Goal: Transaction & Acquisition: Book appointment/travel/reservation

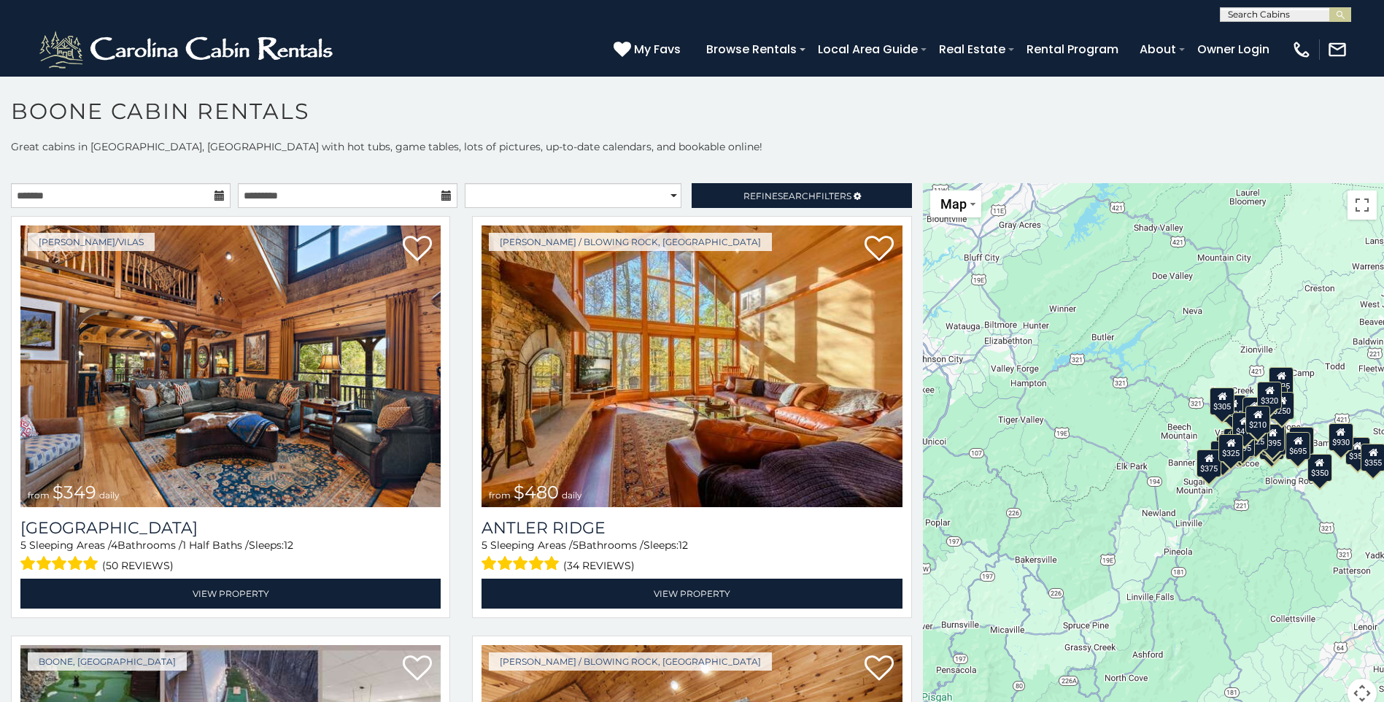
click at [1251, 430] on div "$210" at bounding box center [1257, 419] width 25 height 28
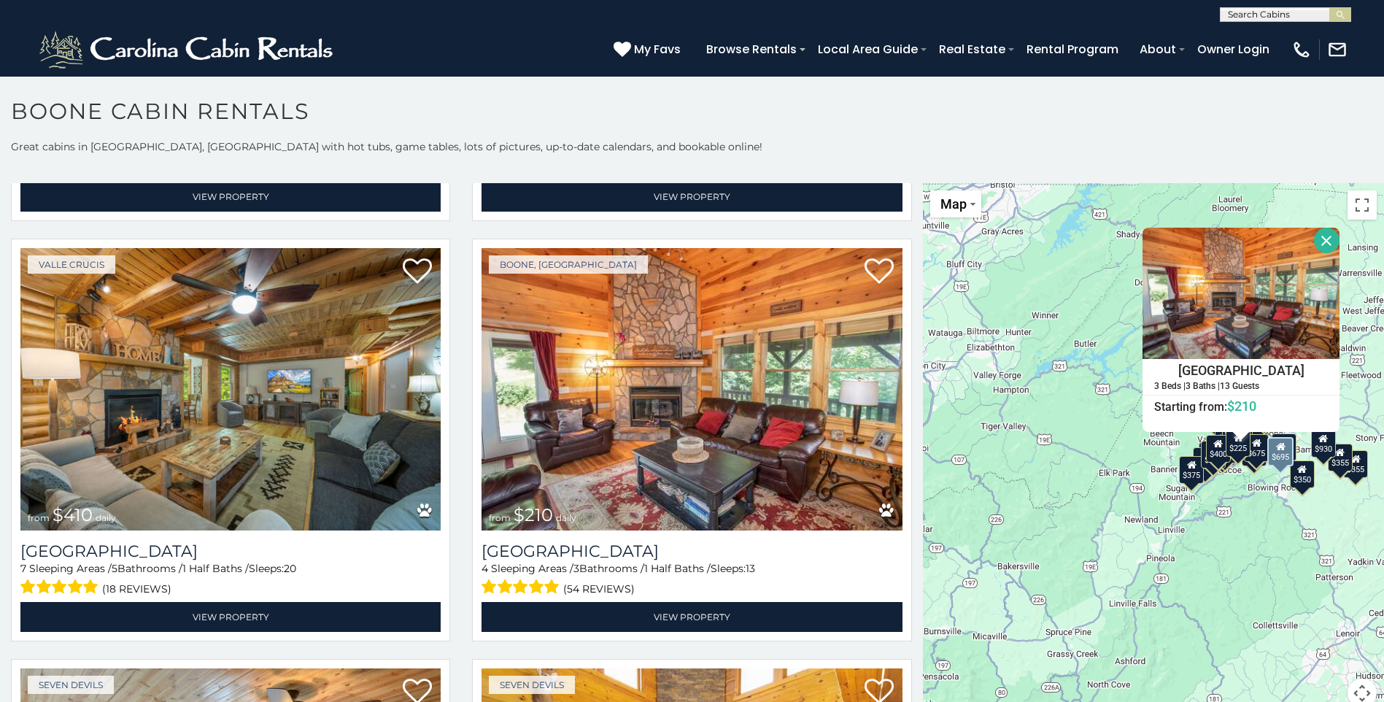
scroll to position [5472, 0]
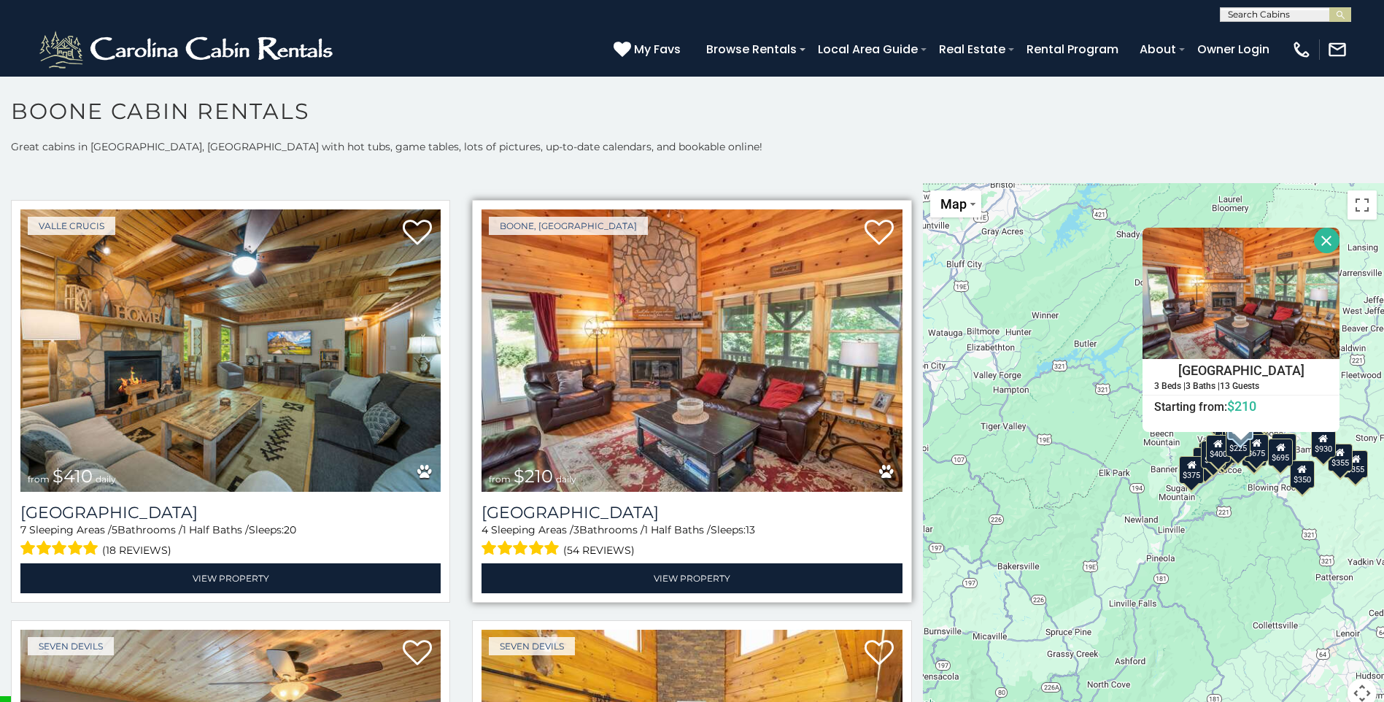
click at [638, 317] on img at bounding box center [692, 350] width 420 height 282
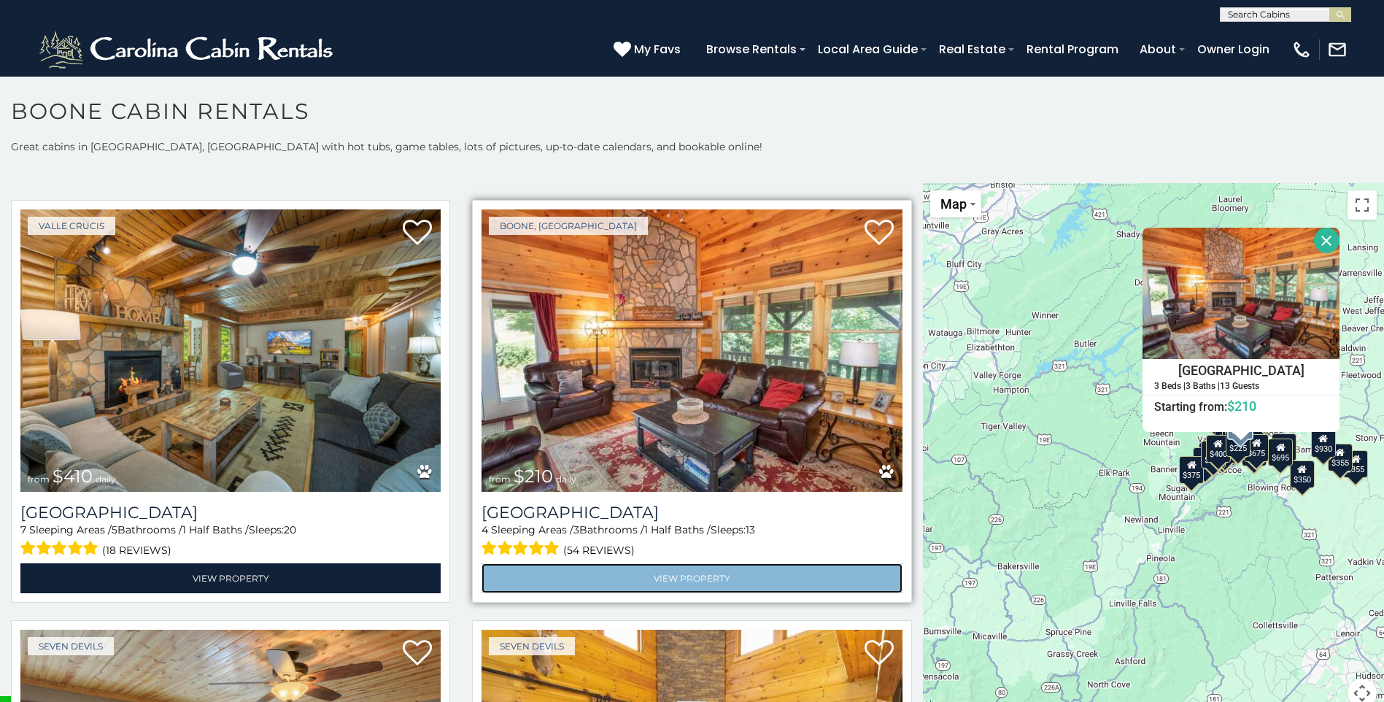
click at [676, 563] on link "View Property" at bounding box center [692, 578] width 420 height 30
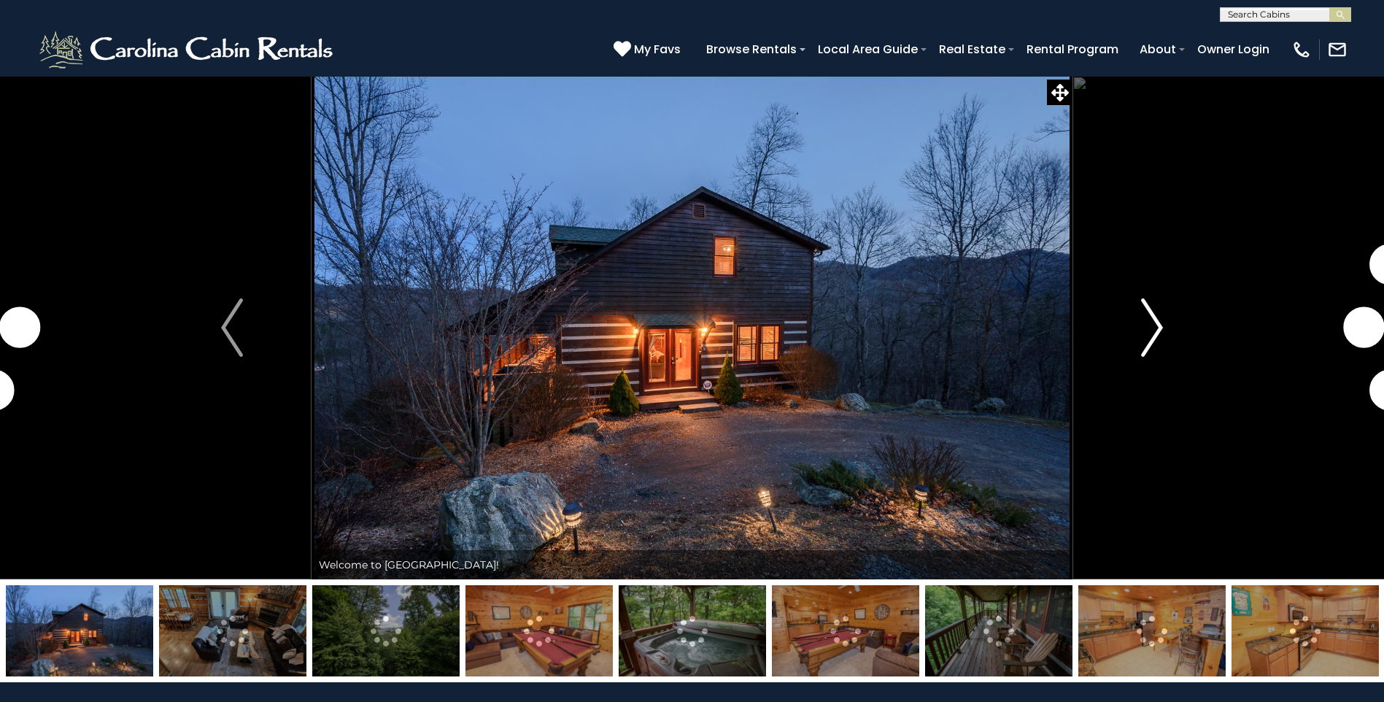
click at [1143, 332] on img "Next" at bounding box center [1152, 327] width 22 height 58
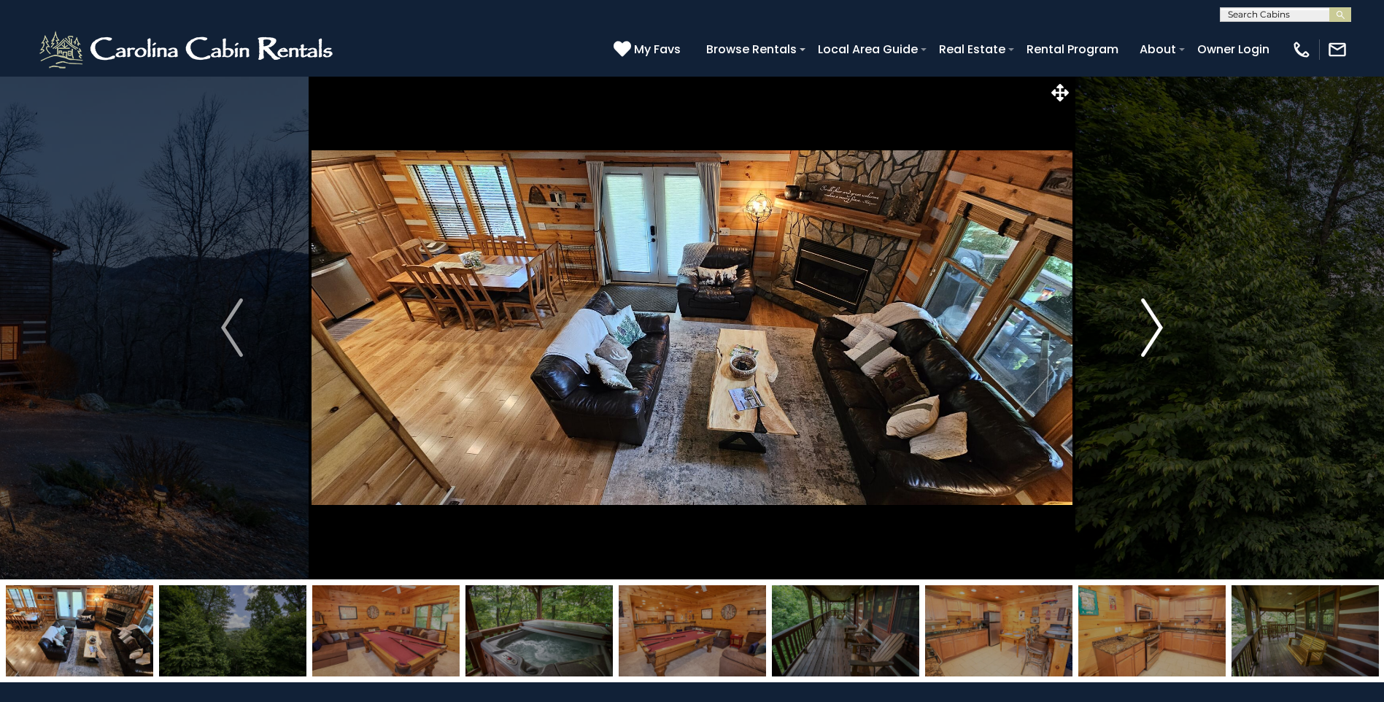
click at [1153, 328] on img "Next" at bounding box center [1152, 327] width 22 height 58
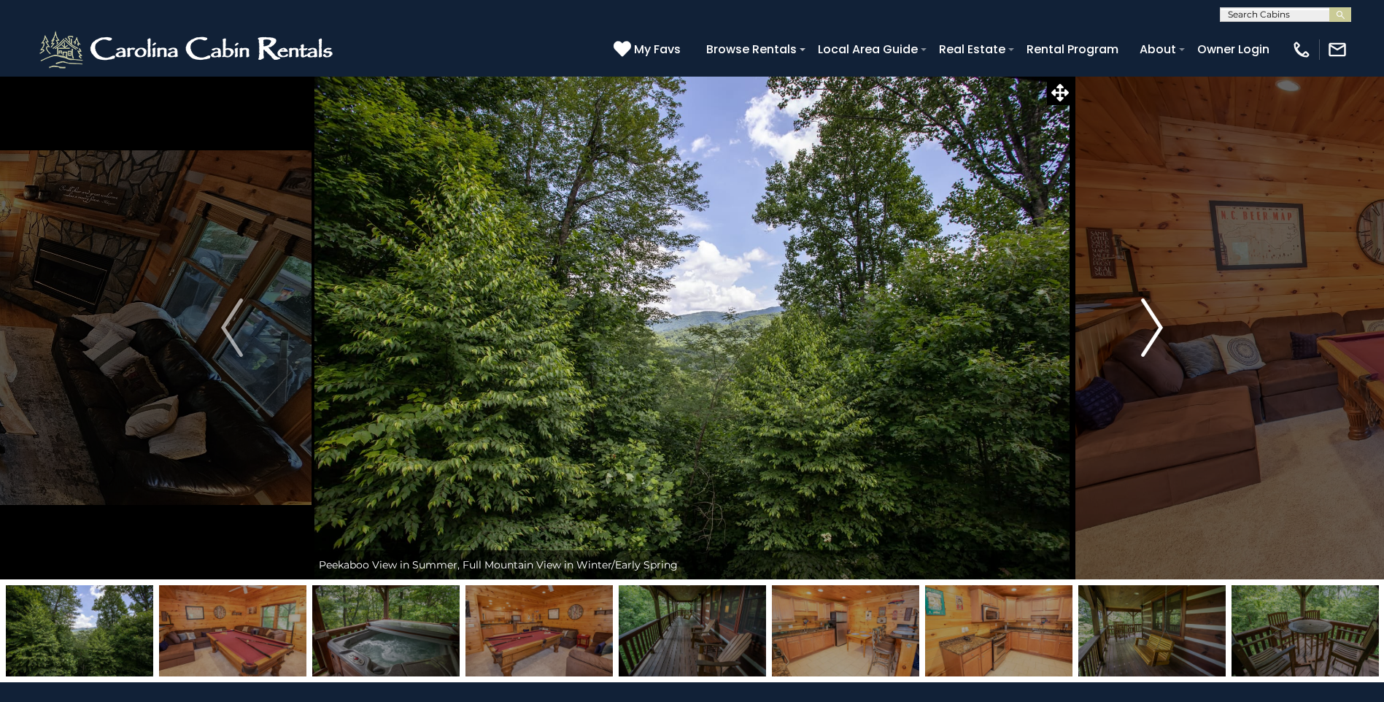
click at [1153, 328] on img "Next" at bounding box center [1152, 327] width 22 height 58
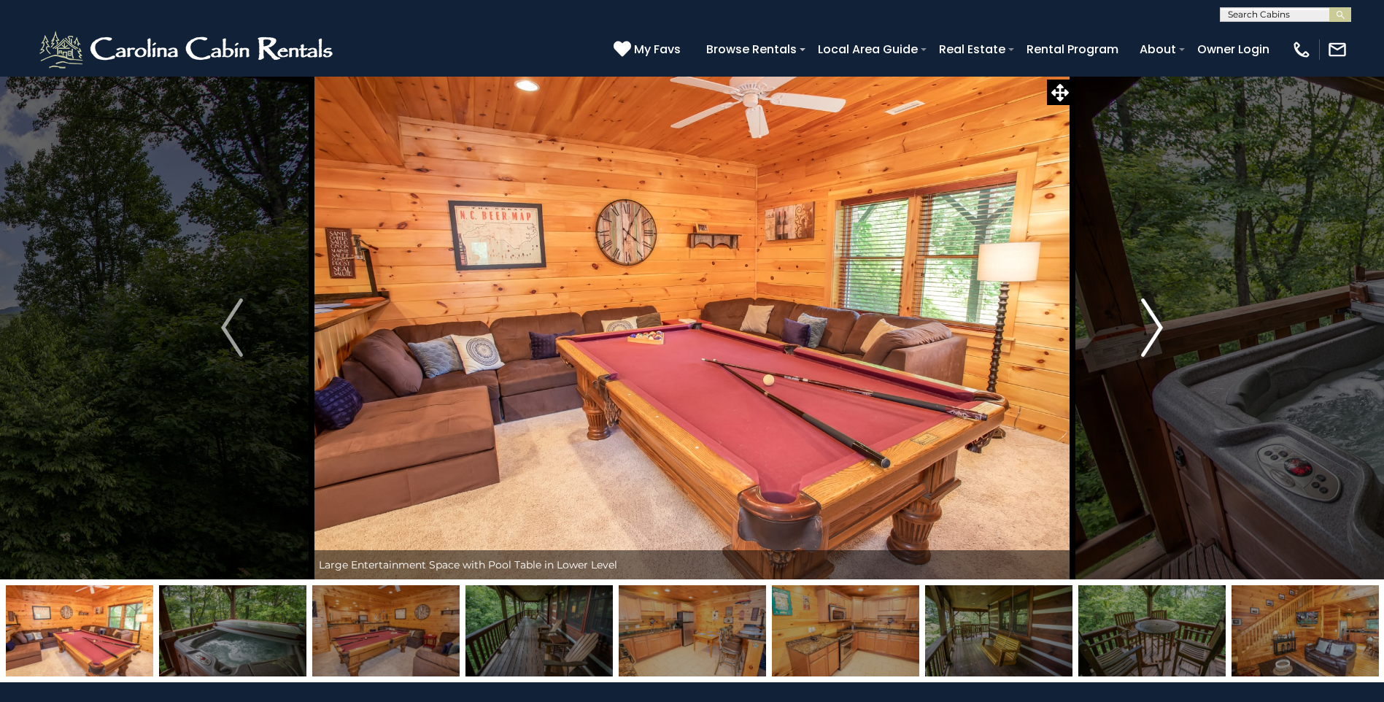
click at [1153, 328] on img "Next" at bounding box center [1152, 327] width 22 height 58
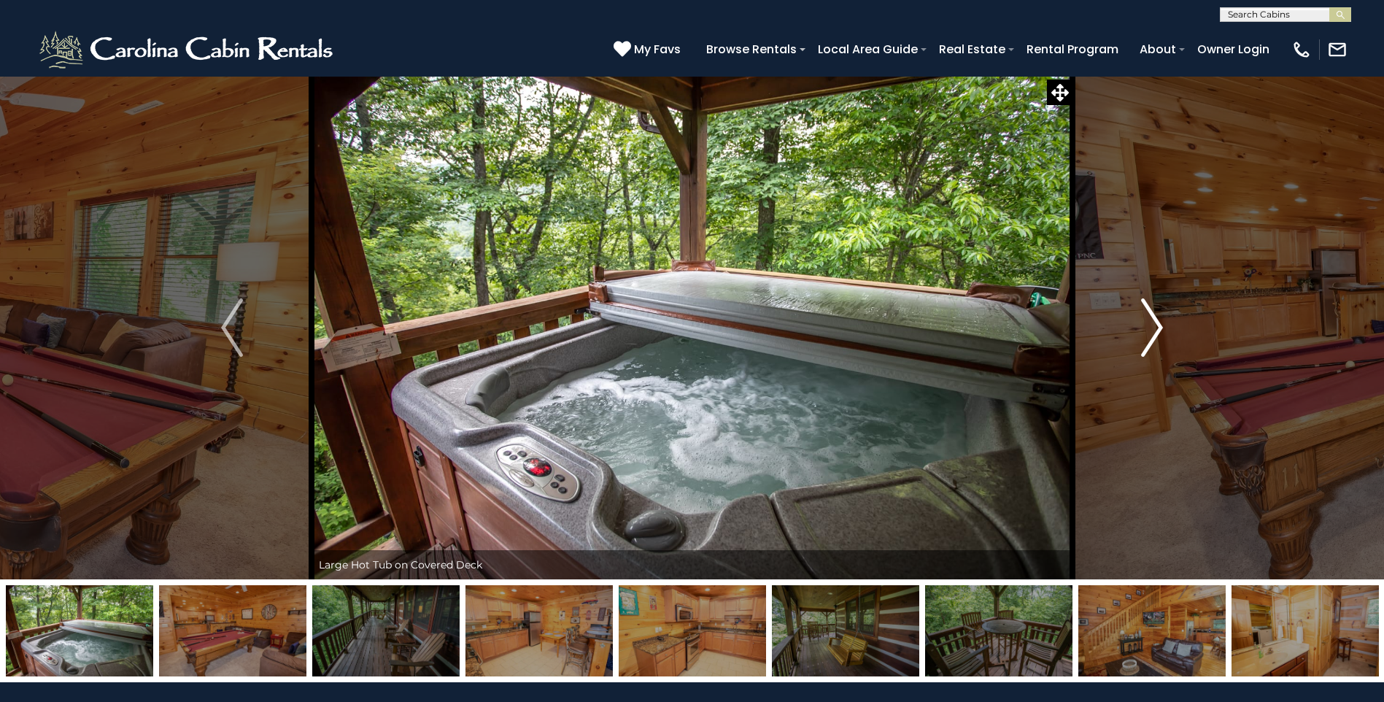
click at [1153, 328] on img "Next" at bounding box center [1152, 327] width 22 height 58
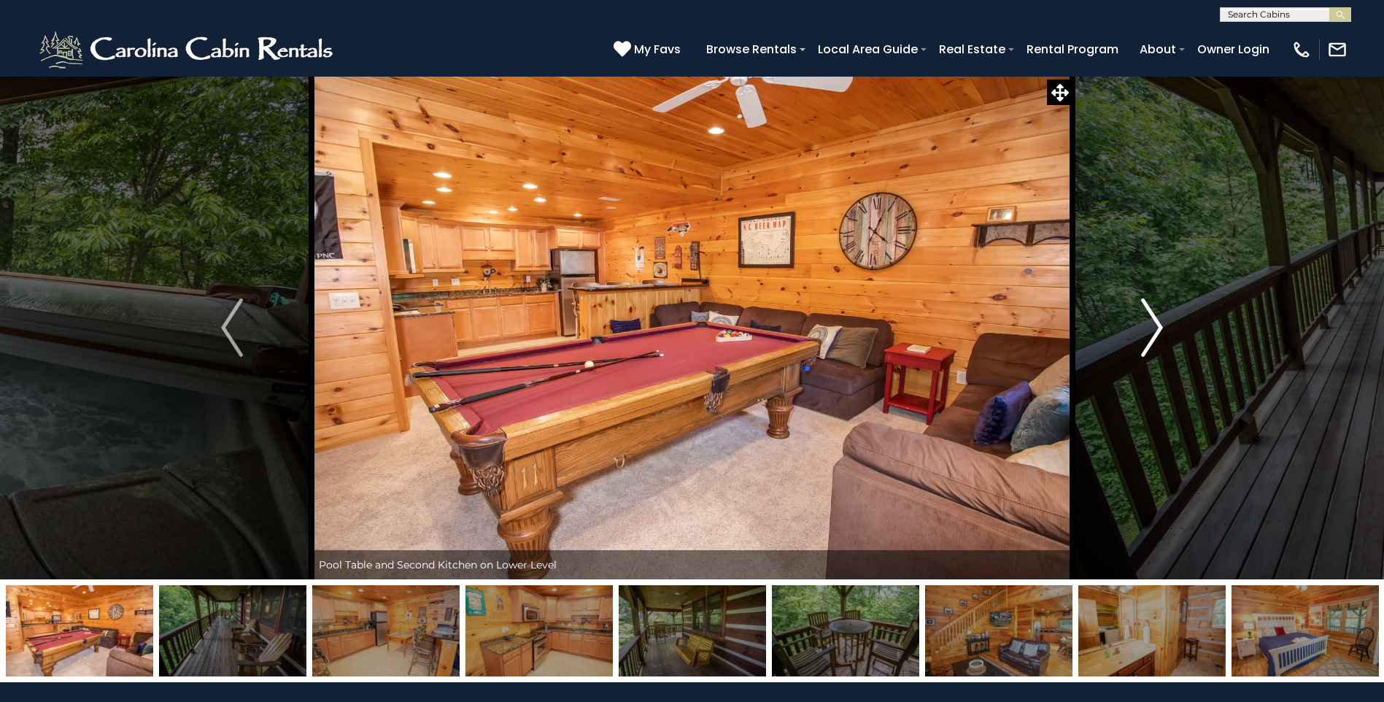
click at [1153, 328] on img "Next" at bounding box center [1152, 327] width 22 height 58
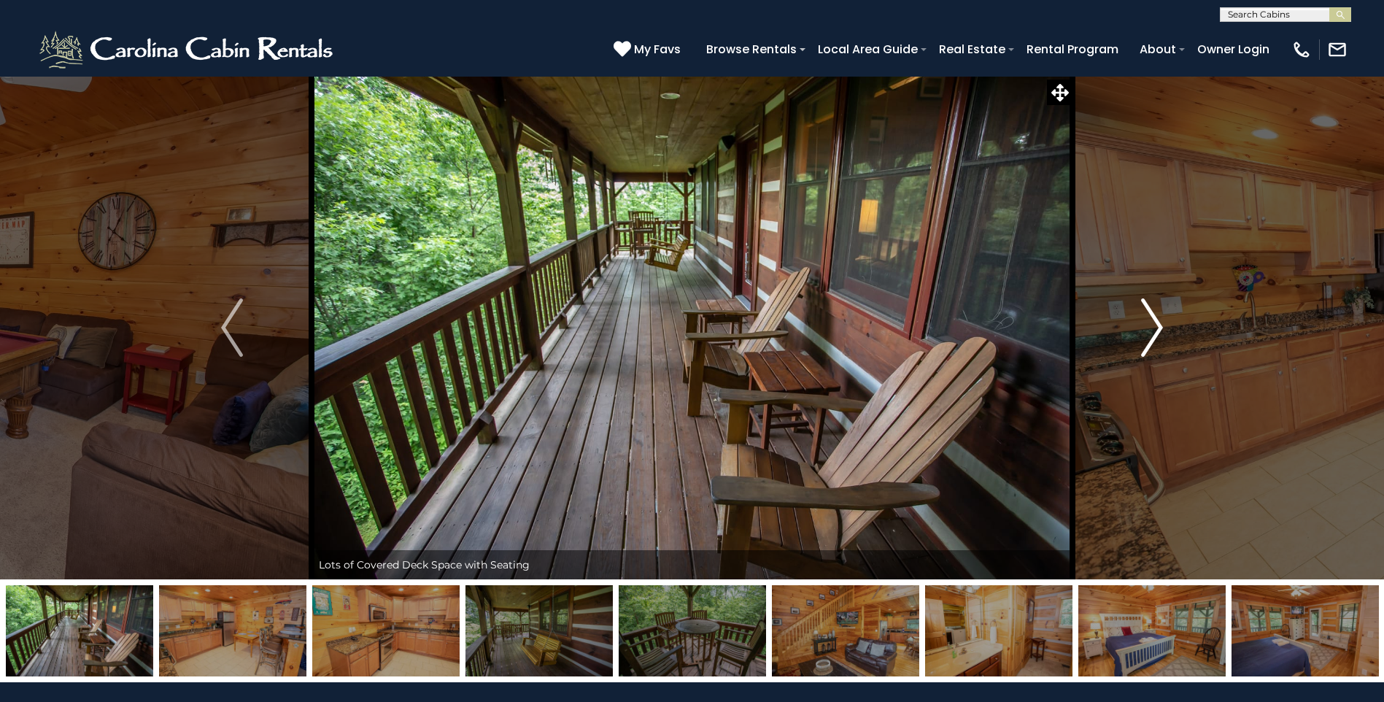
click at [1153, 328] on img "Next" at bounding box center [1152, 327] width 22 height 58
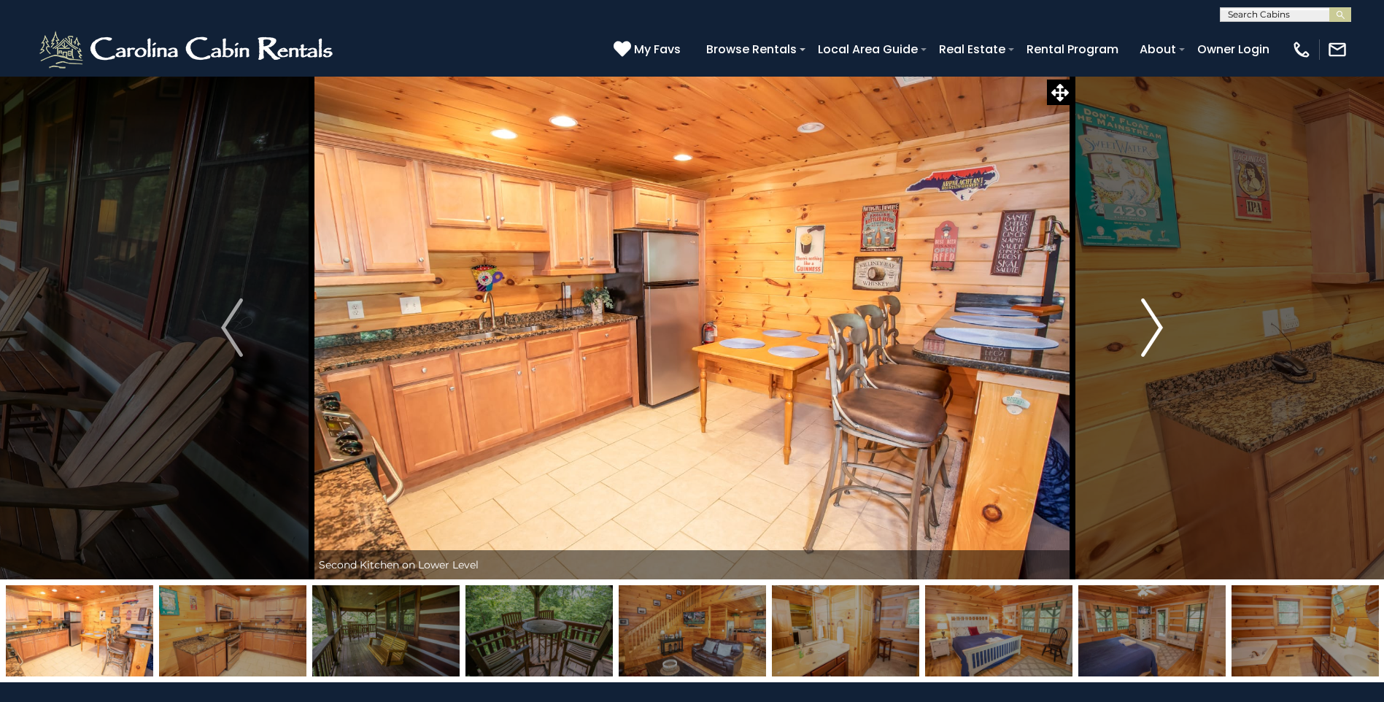
click at [1153, 328] on img "Next" at bounding box center [1152, 327] width 22 height 58
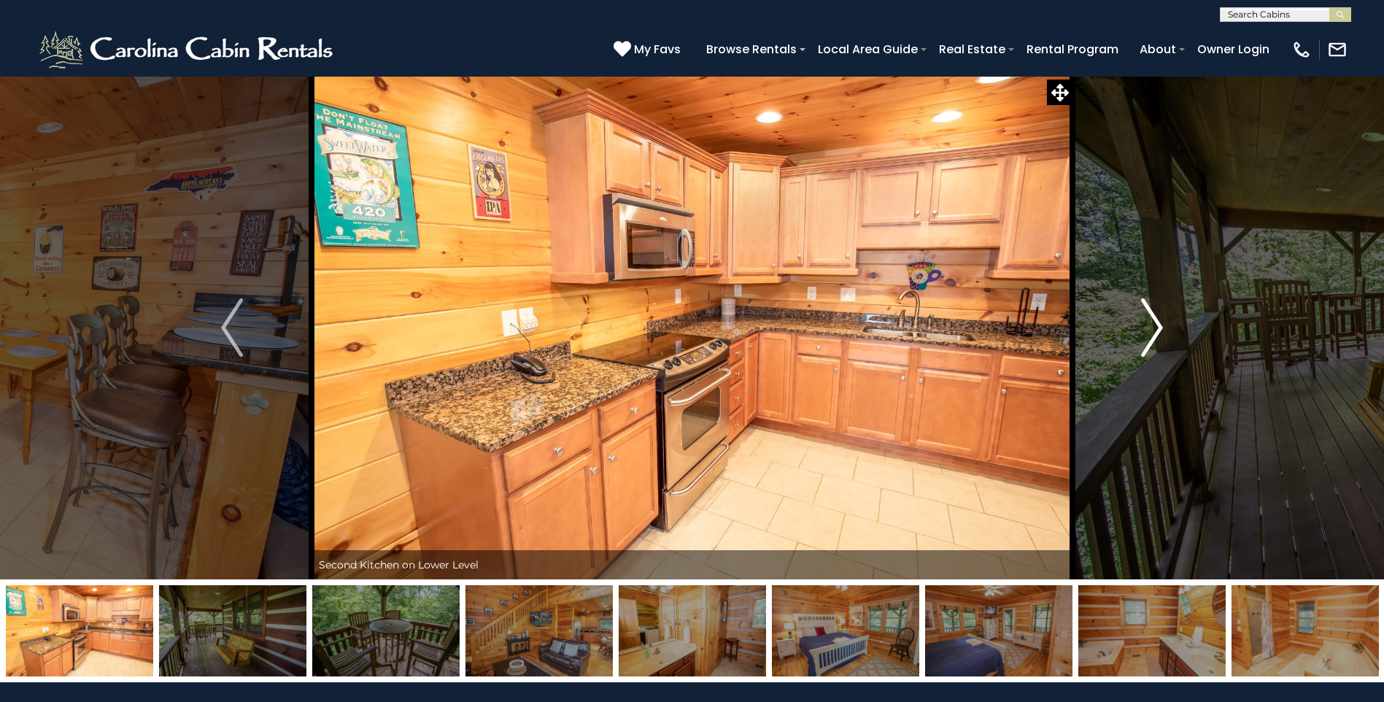
click at [1153, 328] on img "Next" at bounding box center [1152, 327] width 22 height 58
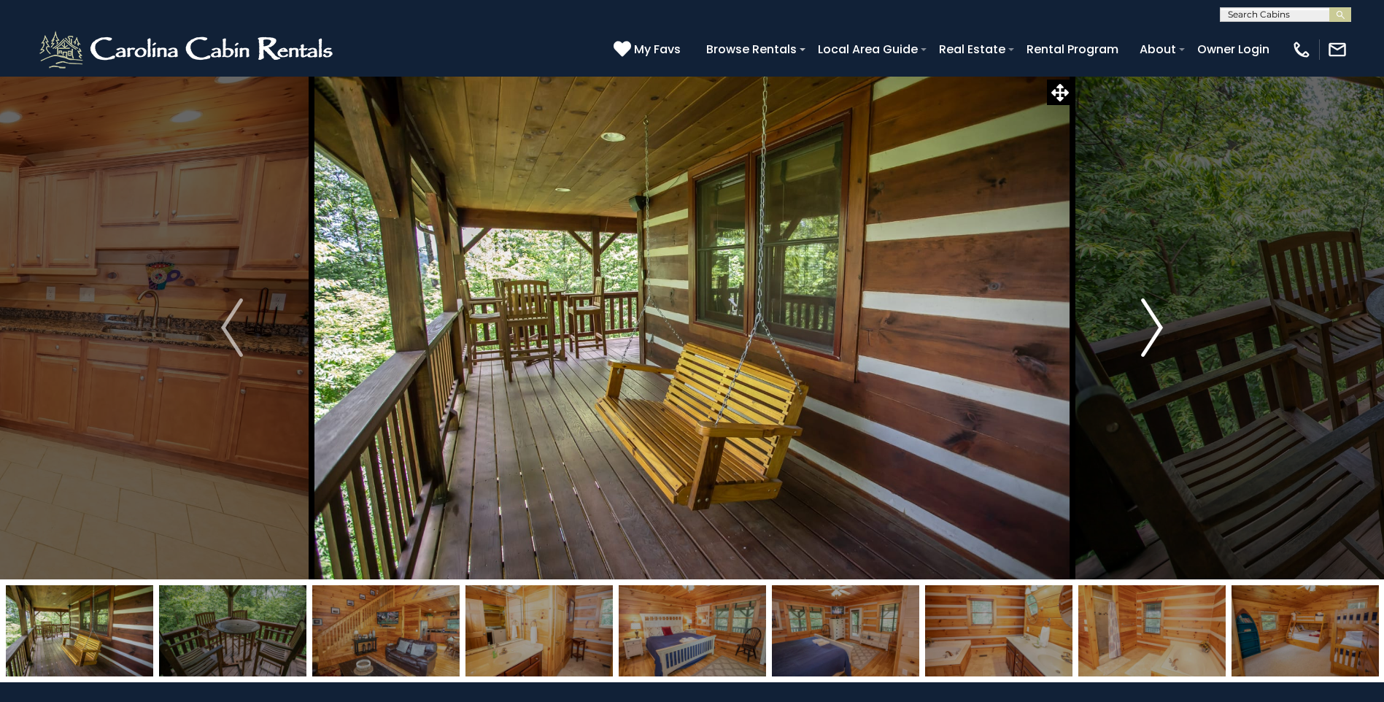
click at [1153, 328] on img "Next" at bounding box center [1152, 327] width 22 height 58
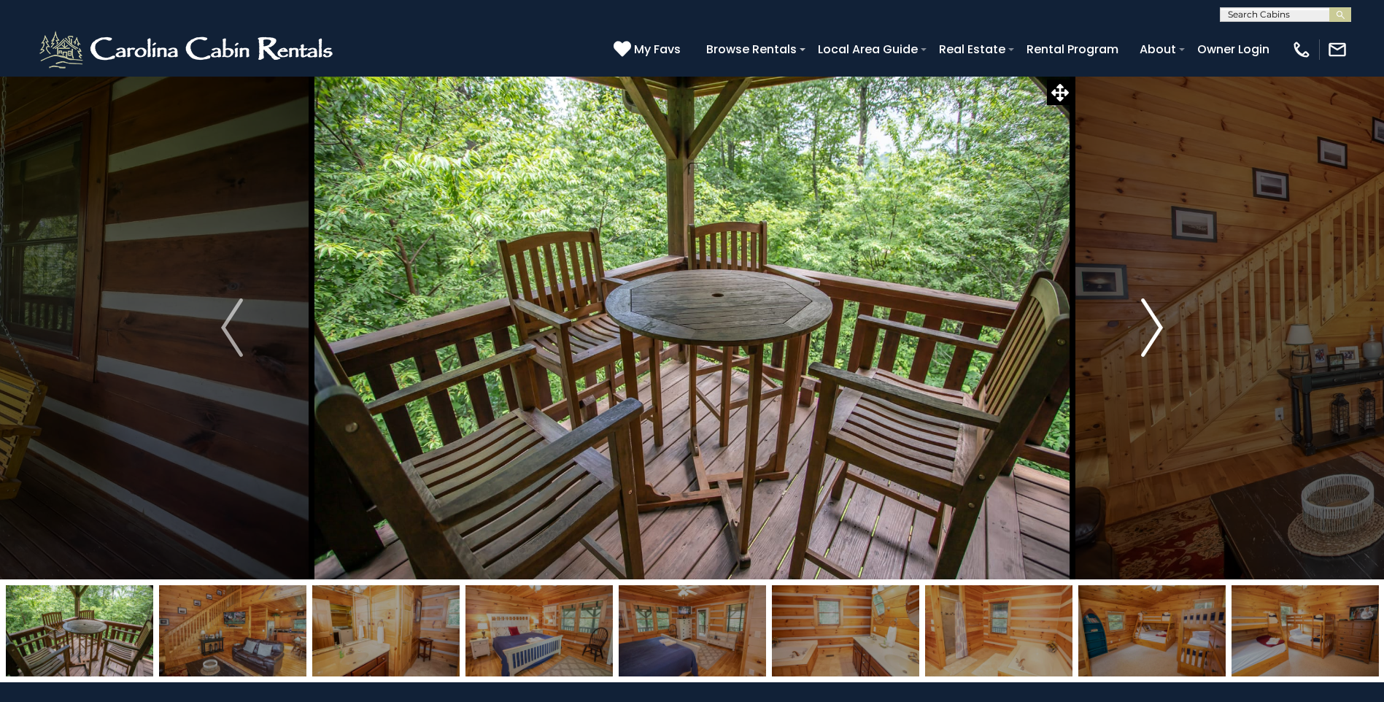
click at [1153, 328] on img "Next" at bounding box center [1152, 327] width 22 height 58
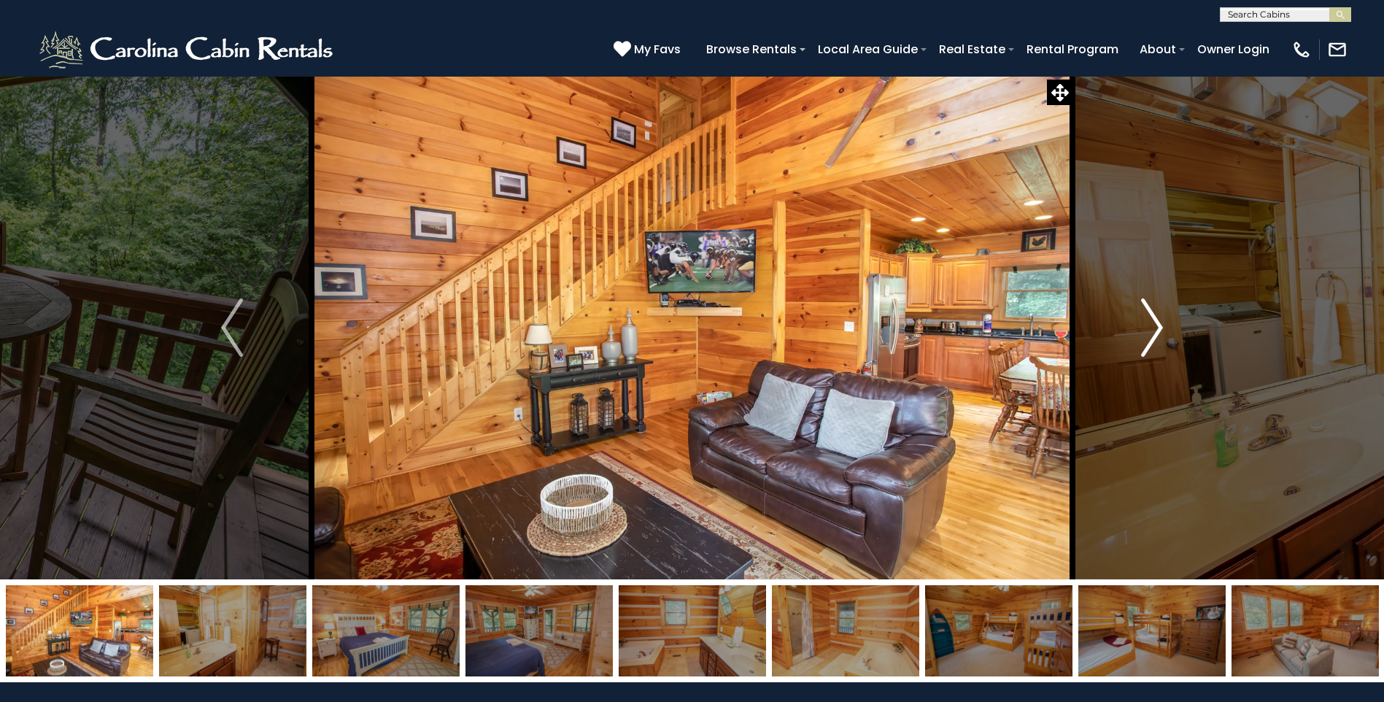
click at [1153, 328] on img "Next" at bounding box center [1152, 327] width 22 height 58
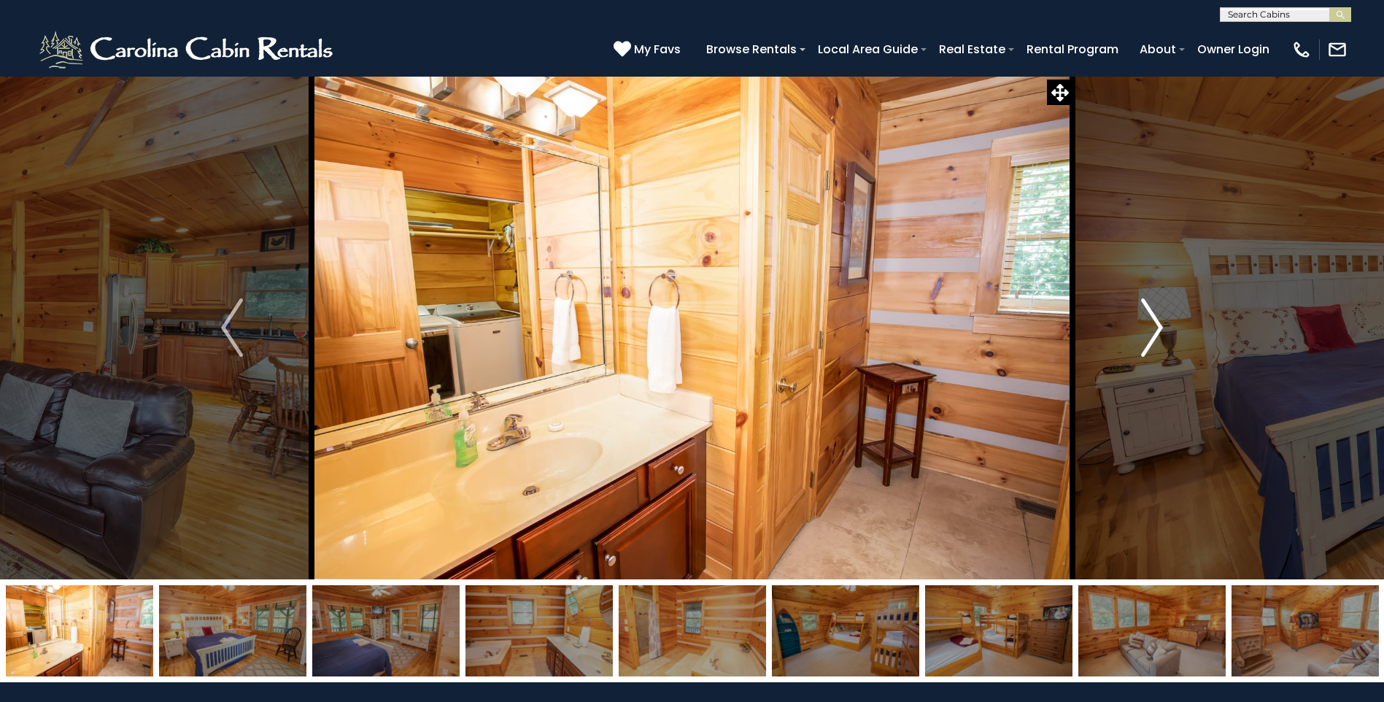
click at [1153, 328] on img "Next" at bounding box center [1152, 327] width 22 height 58
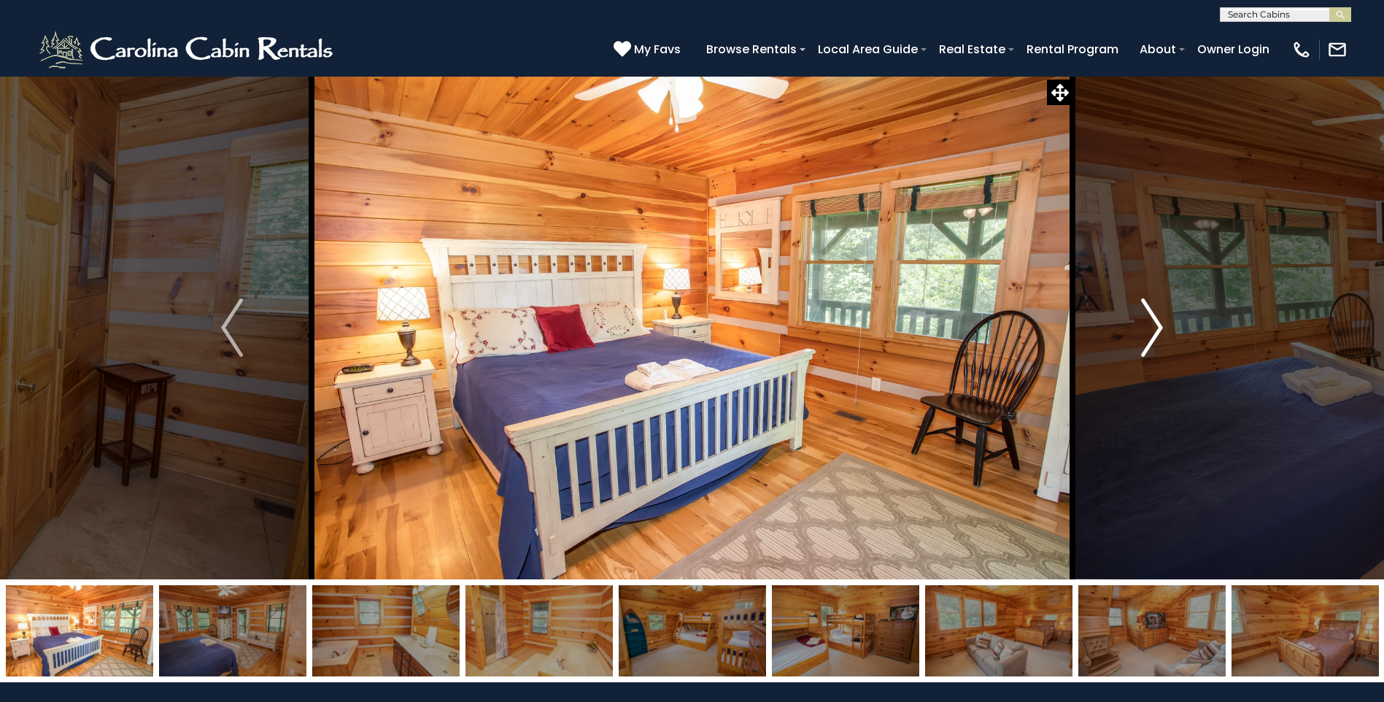
click at [1153, 328] on img "Next" at bounding box center [1152, 327] width 22 height 58
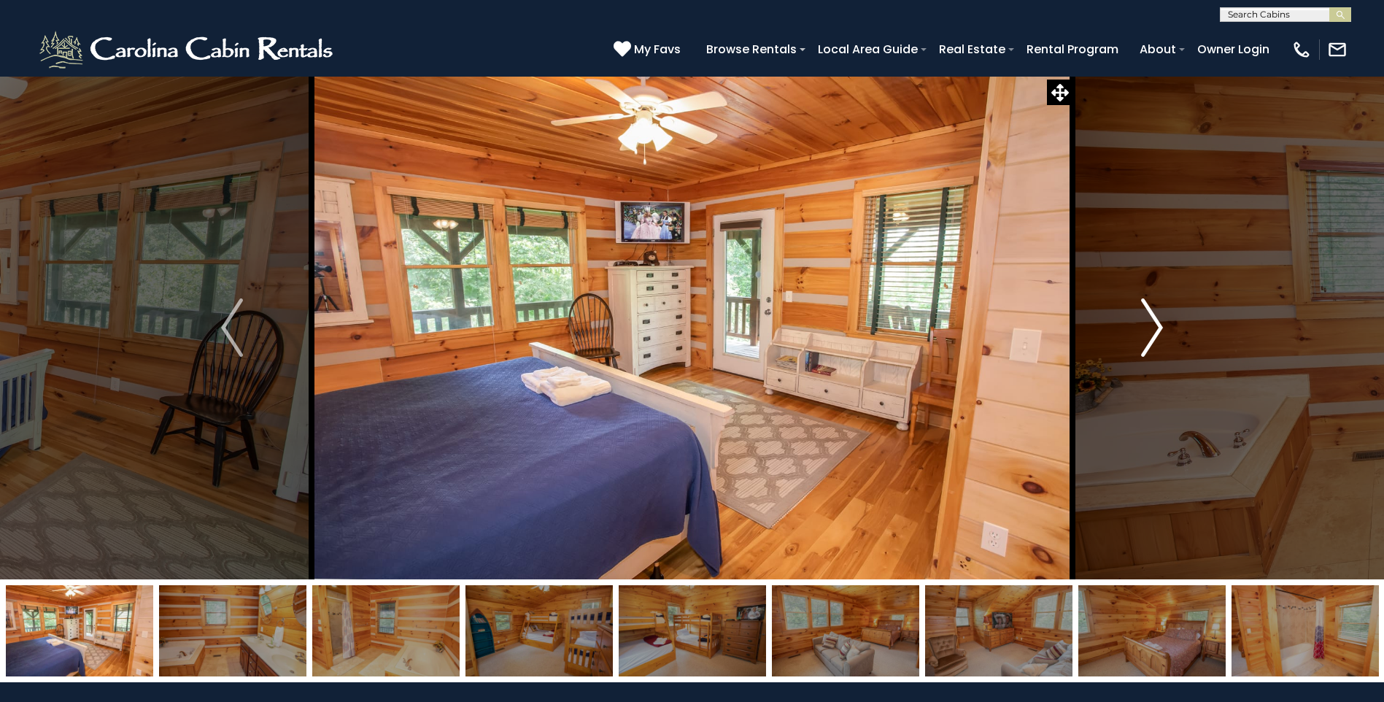
click at [1153, 328] on img "Next" at bounding box center [1152, 327] width 22 height 58
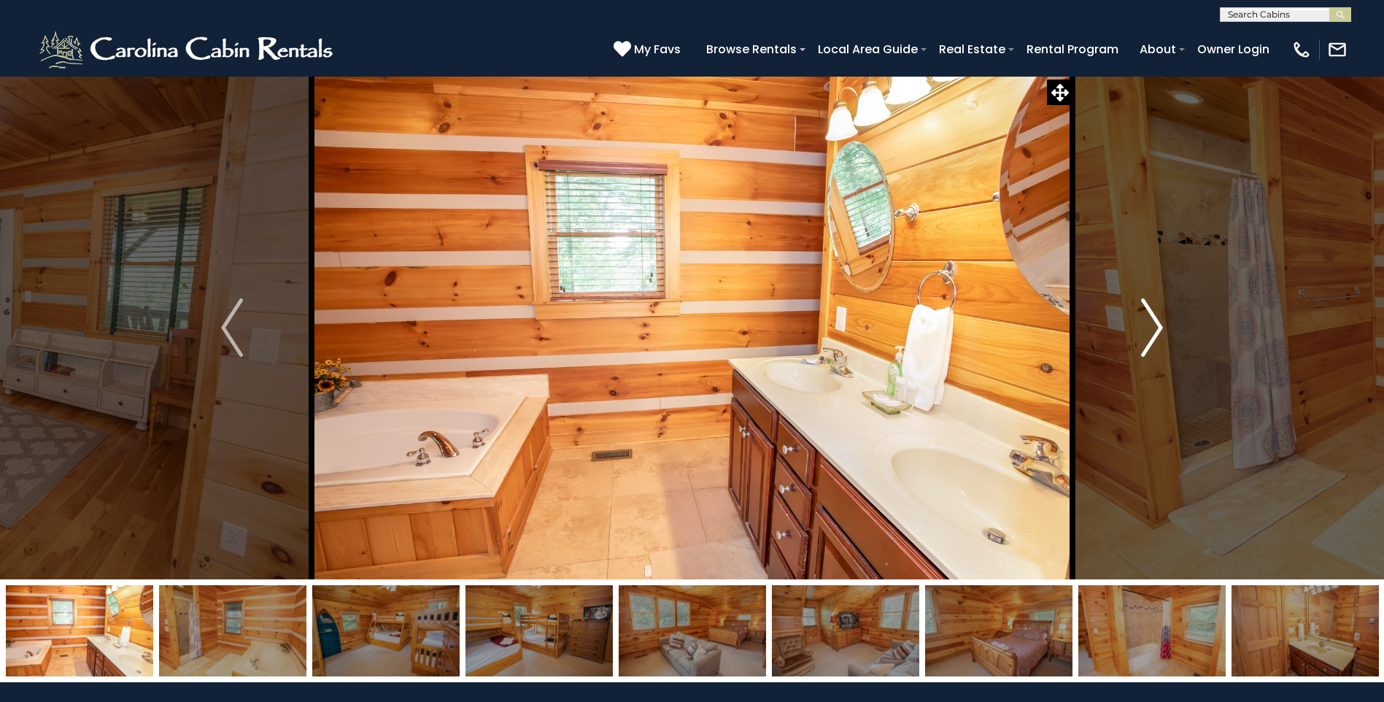
click at [1153, 328] on img "Next" at bounding box center [1152, 327] width 22 height 58
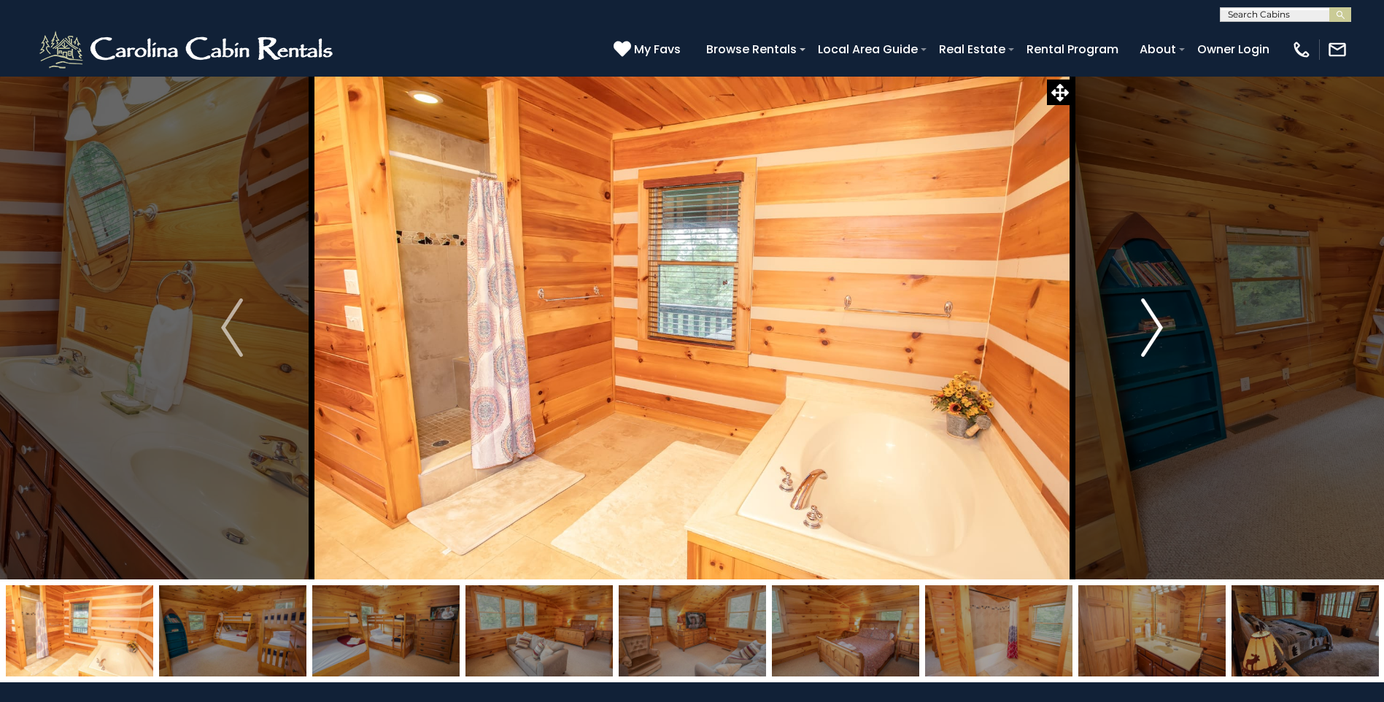
click at [1153, 328] on img "Next" at bounding box center [1152, 327] width 22 height 58
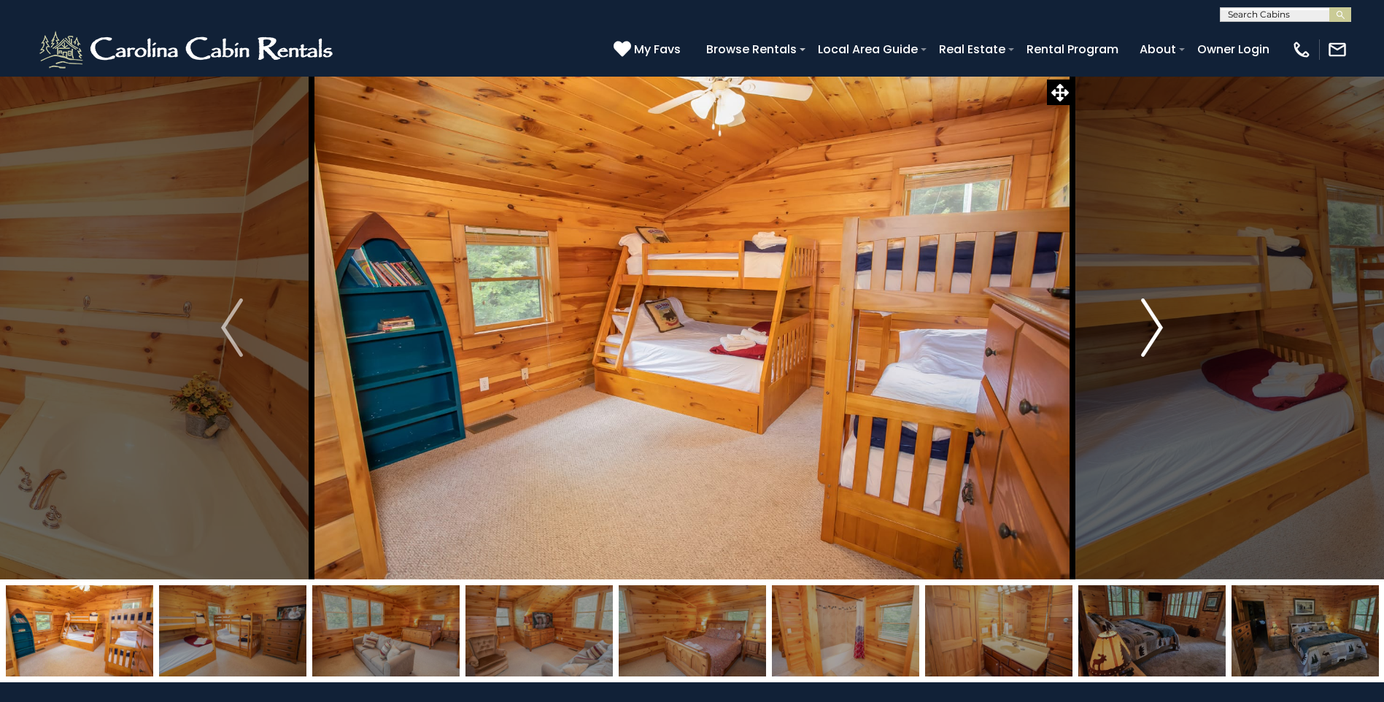
click at [1153, 328] on img "Next" at bounding box center [1152, 327] width 22 height 58
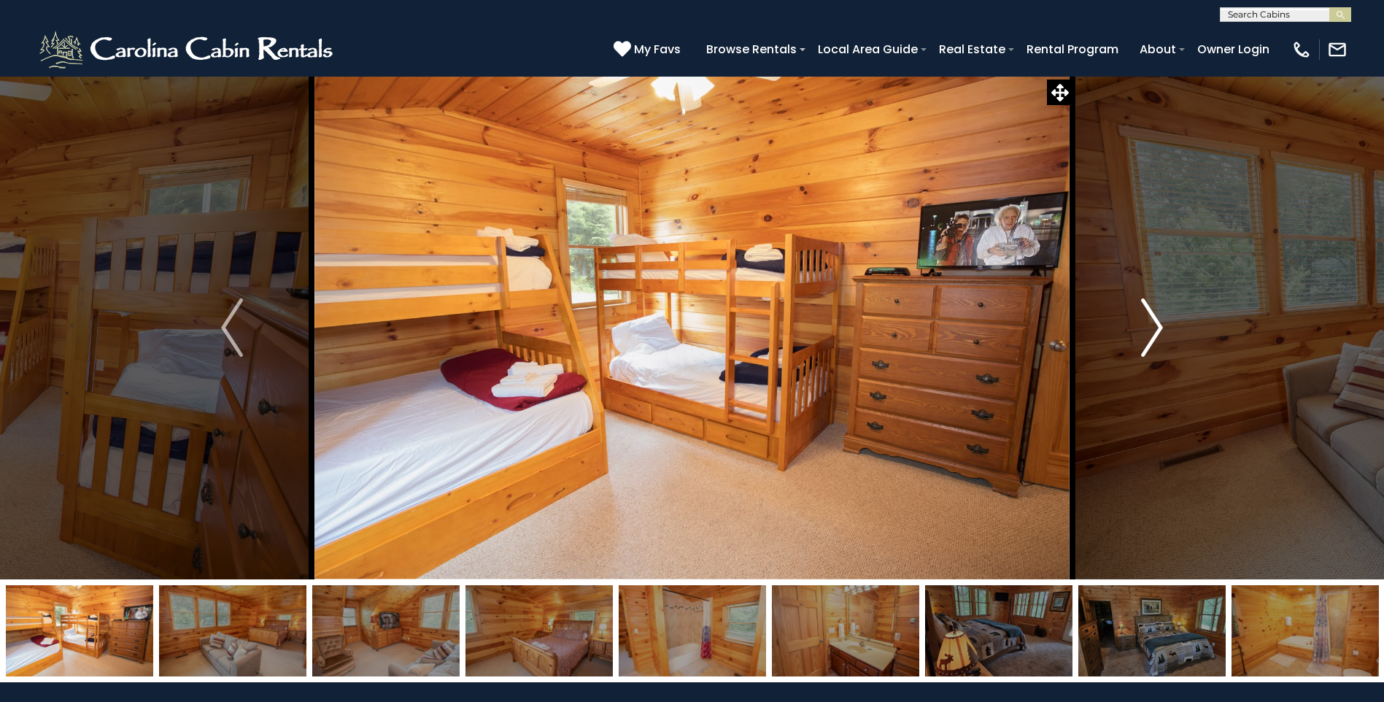
click at [1153, 328] on img "Next" at bounding box center [1152, 327] width 22 height 58
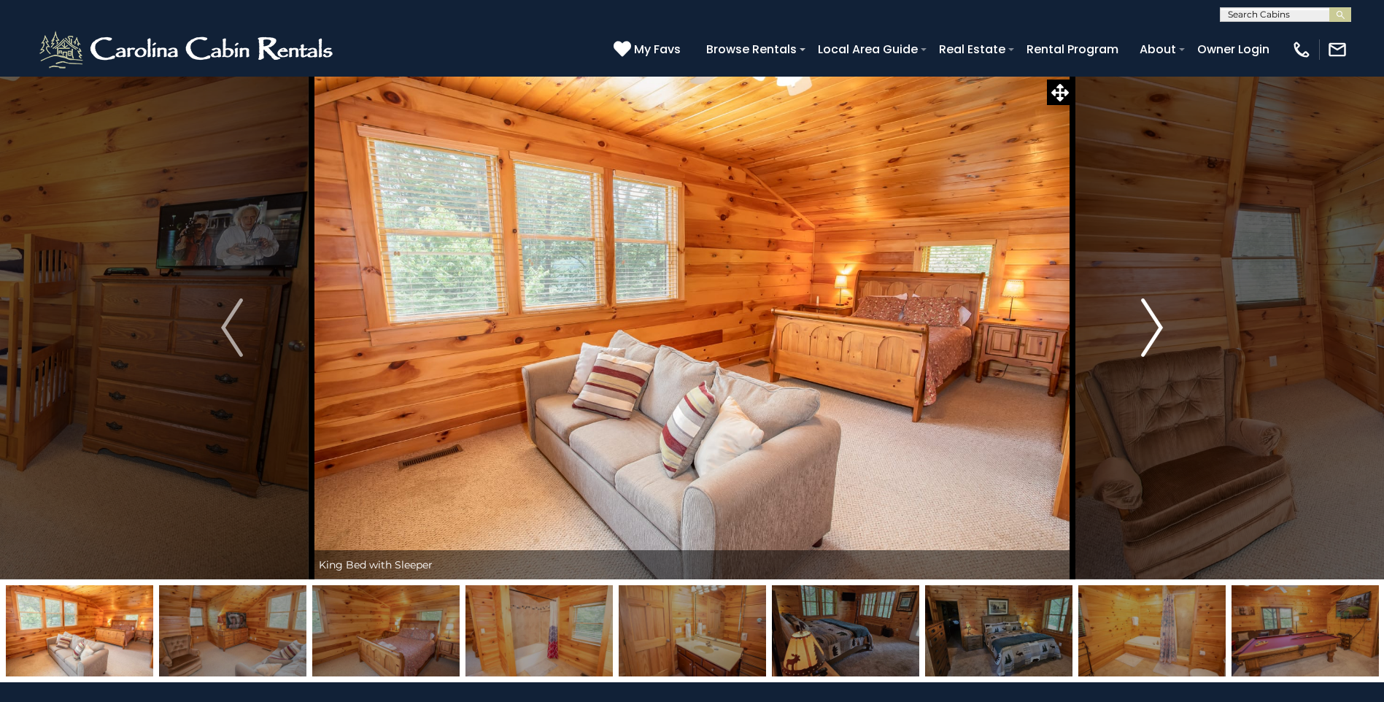
click at [1153, 328] on img "Next" at bounding box center [1152, 327] width 22 height 58
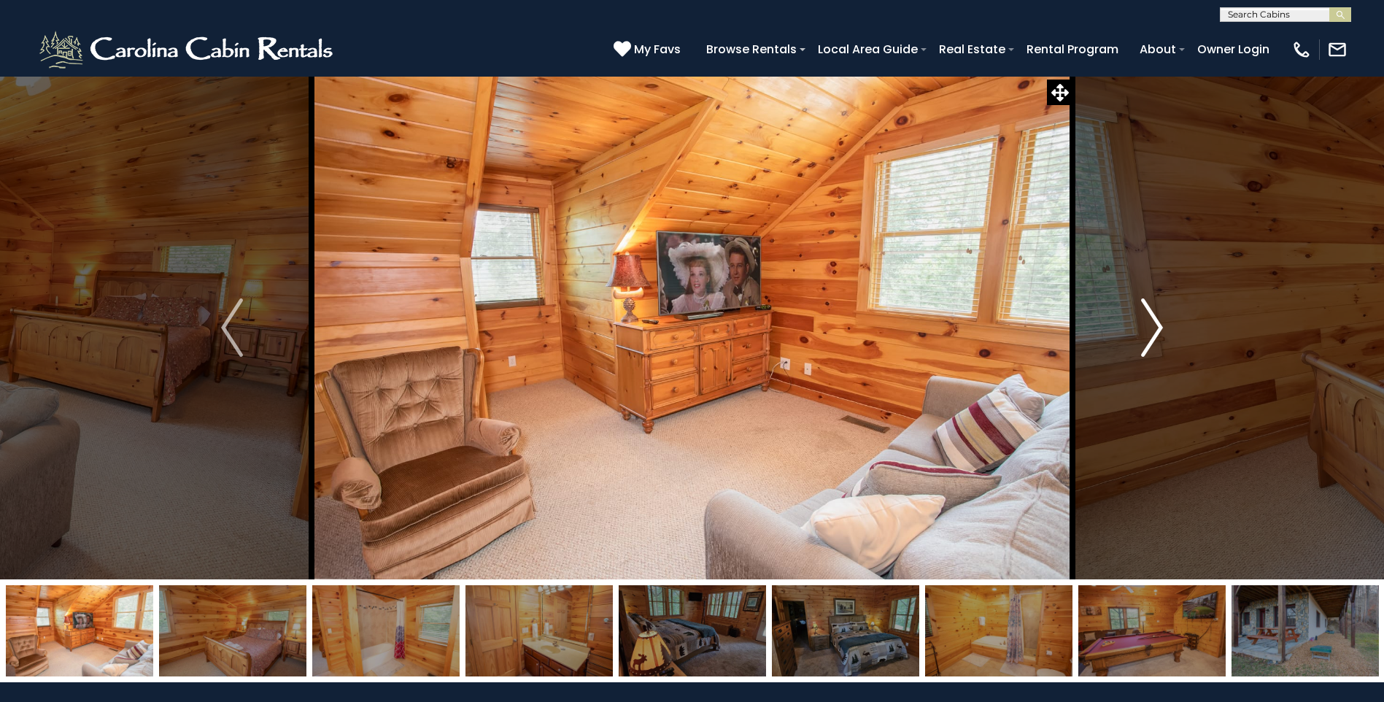
click at [1153, 328] on img "Next" at bounding box center [1152, 327] width 22 height 58
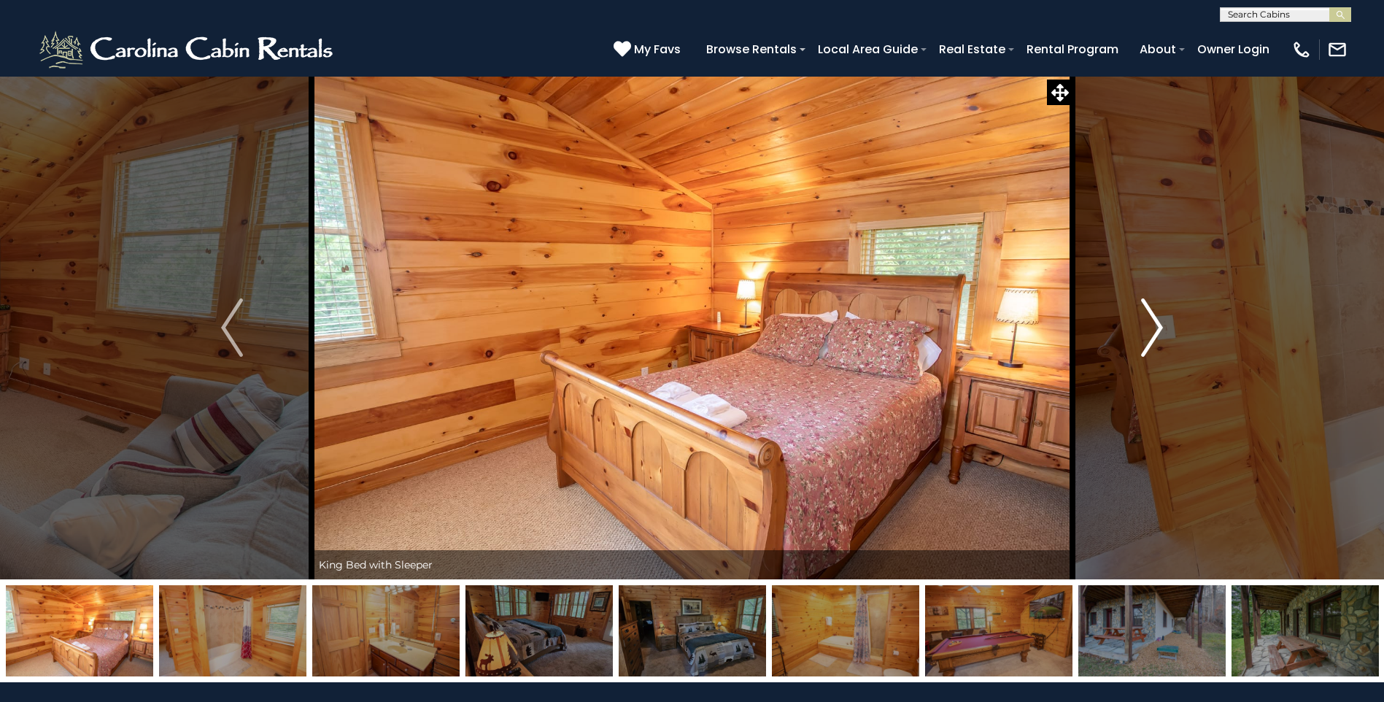
click at [1153, 328] on img "Next" at bounding box center [1152, 327] width 22 height 58
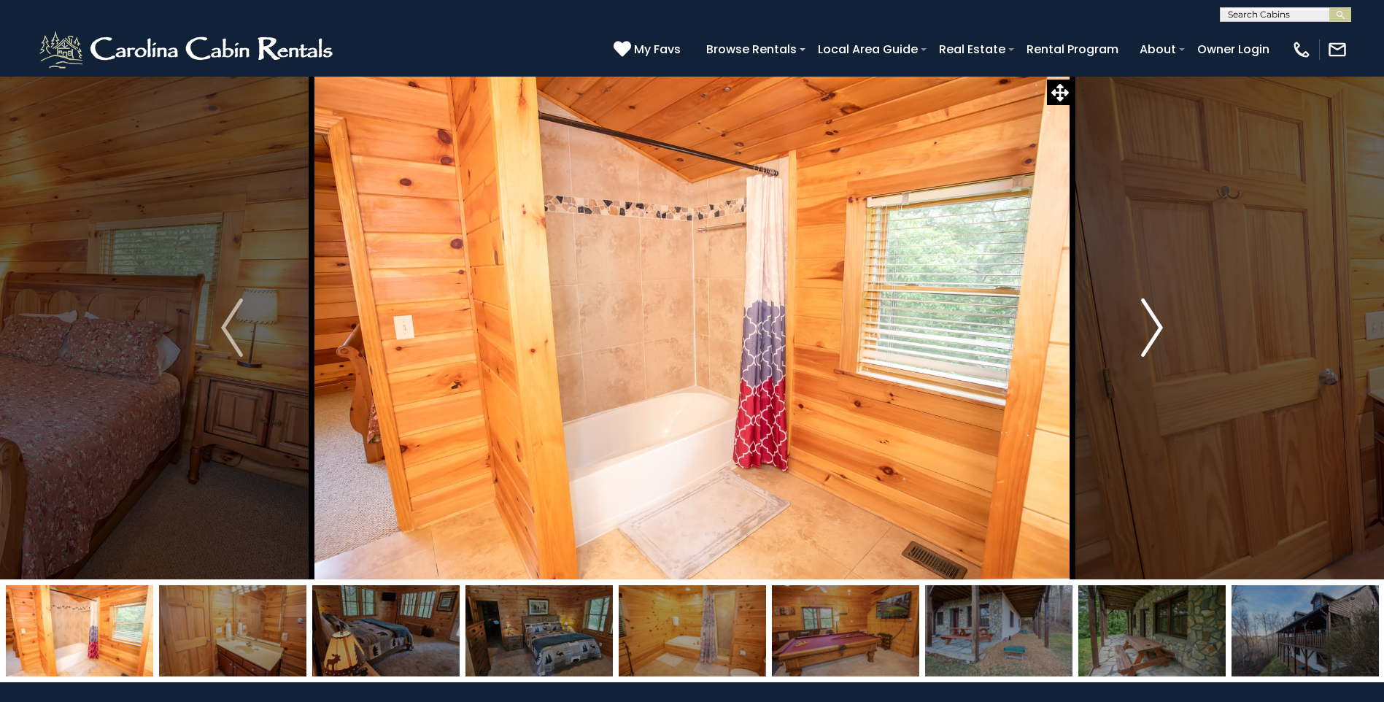
click at [1153, 328] on img "Next" at bounding box center [1152, 327] width 22 height 58
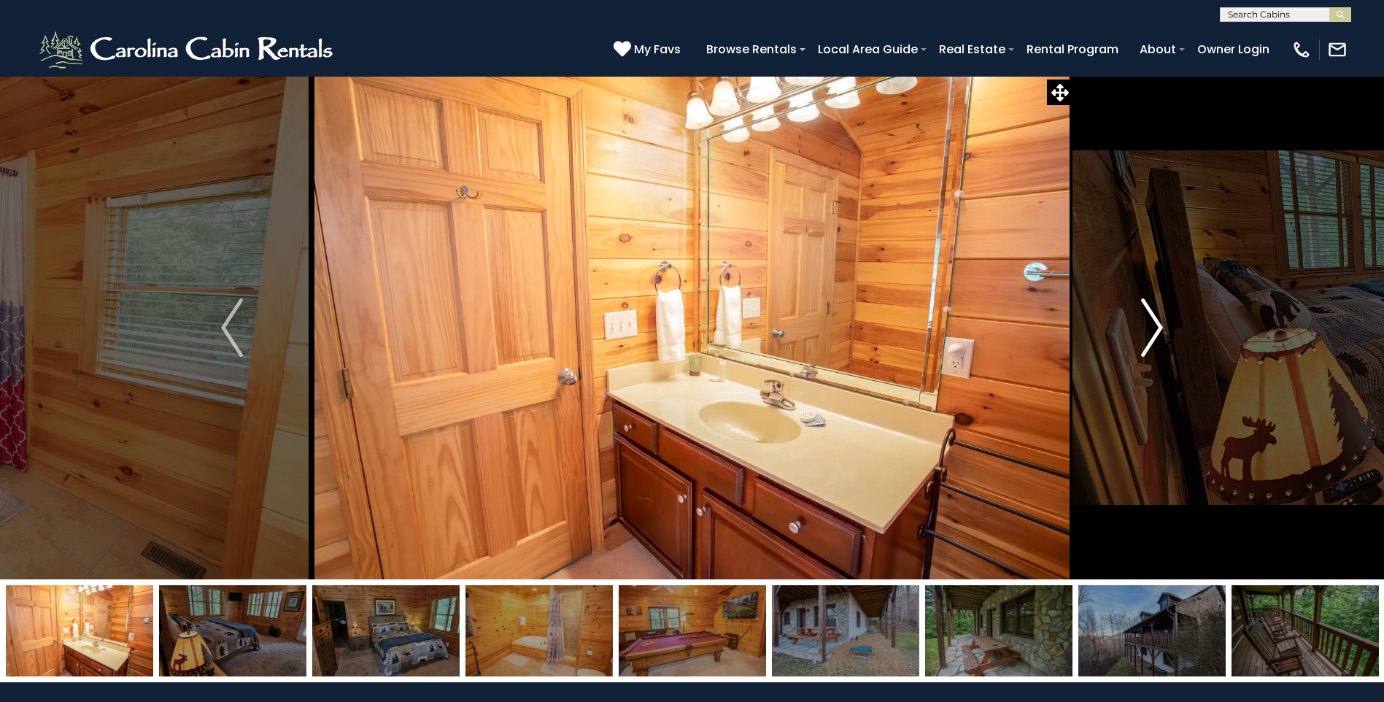
click at [1153, 328] on img "Next" at bounding box center [1152, 327] width 22 height 58
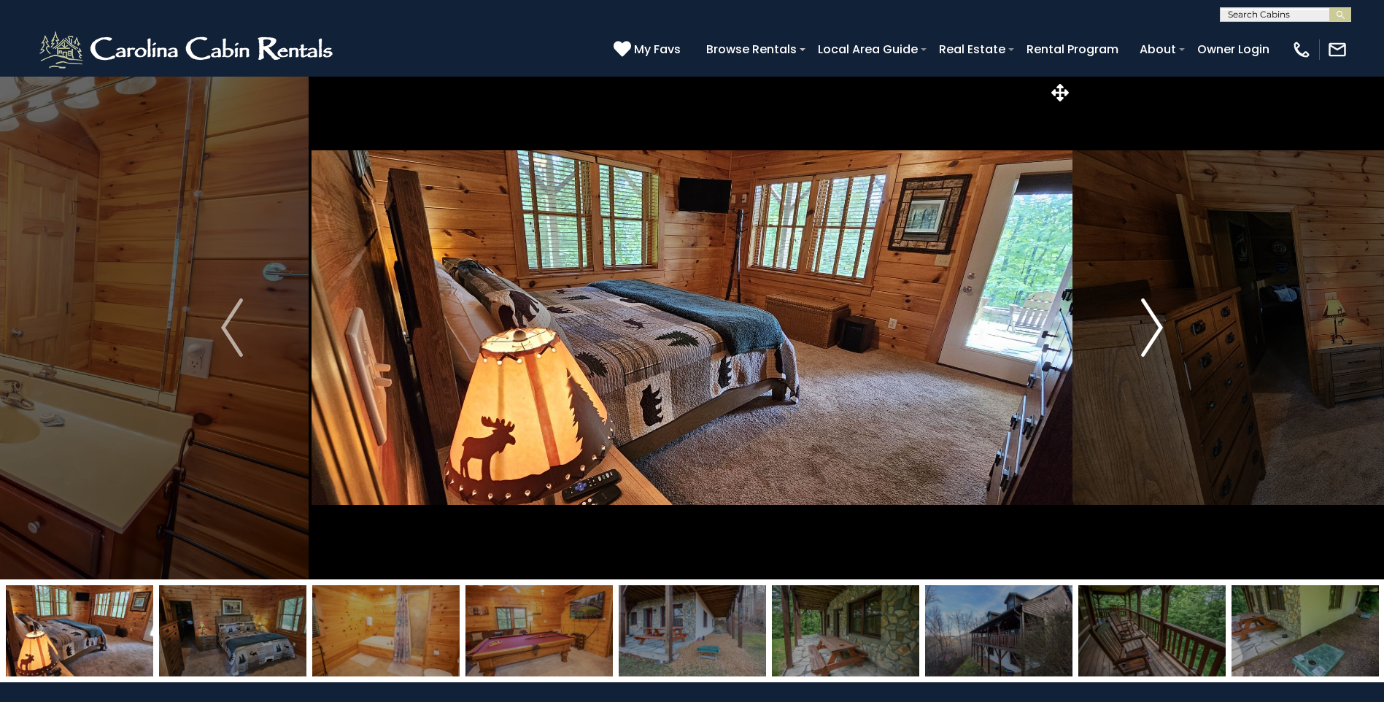
click at [1153, 328] on img "Next" at bounding box center [1152, 327] width 22 height 58
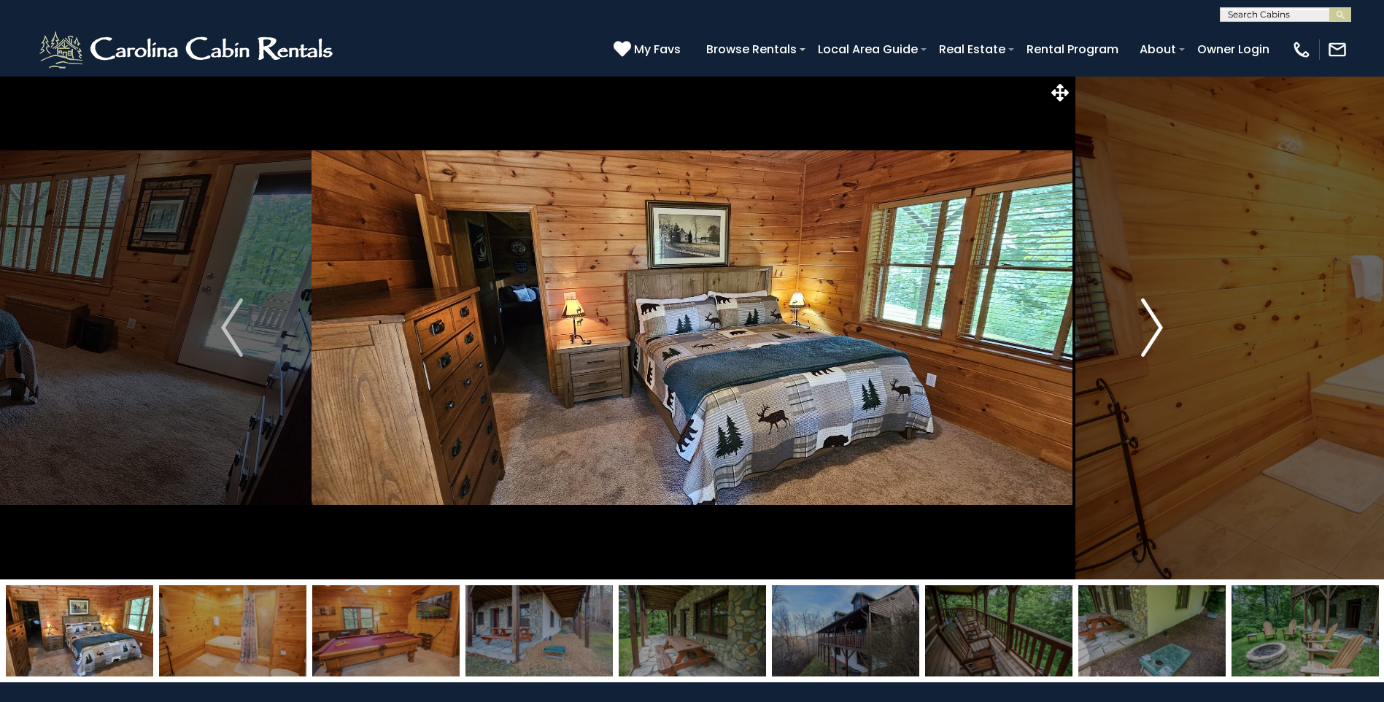
click at [1153, 328] on img "Next" at bounding box center [1152, 327] width 22 height 58
